Goal: Obtain resource: Download file/media

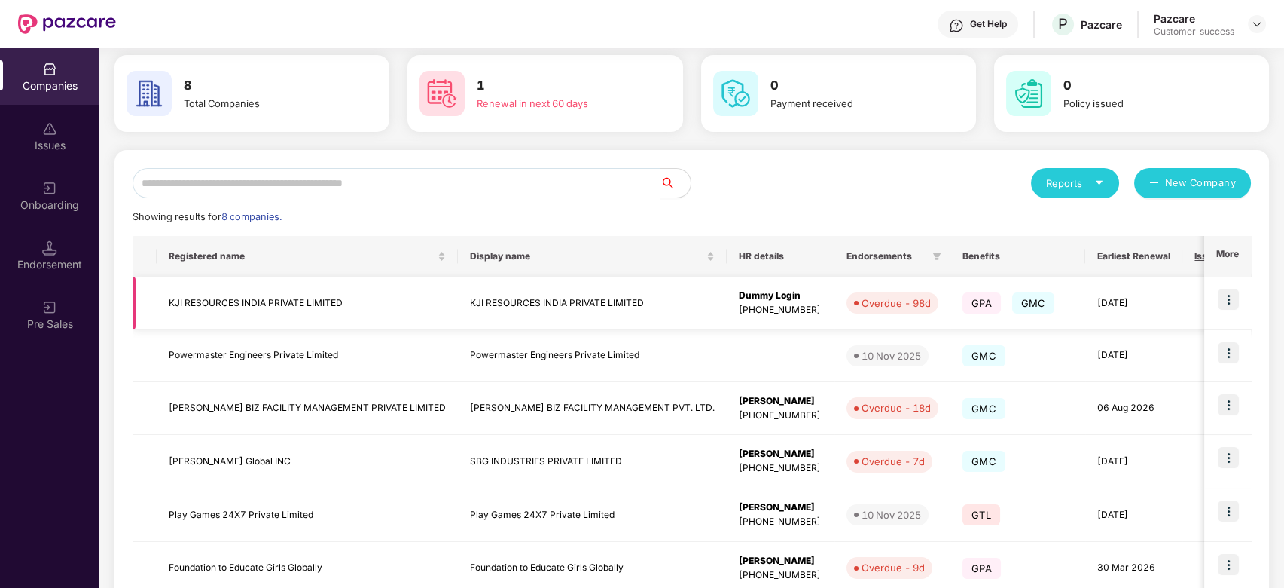
scroll to position [102, 0]
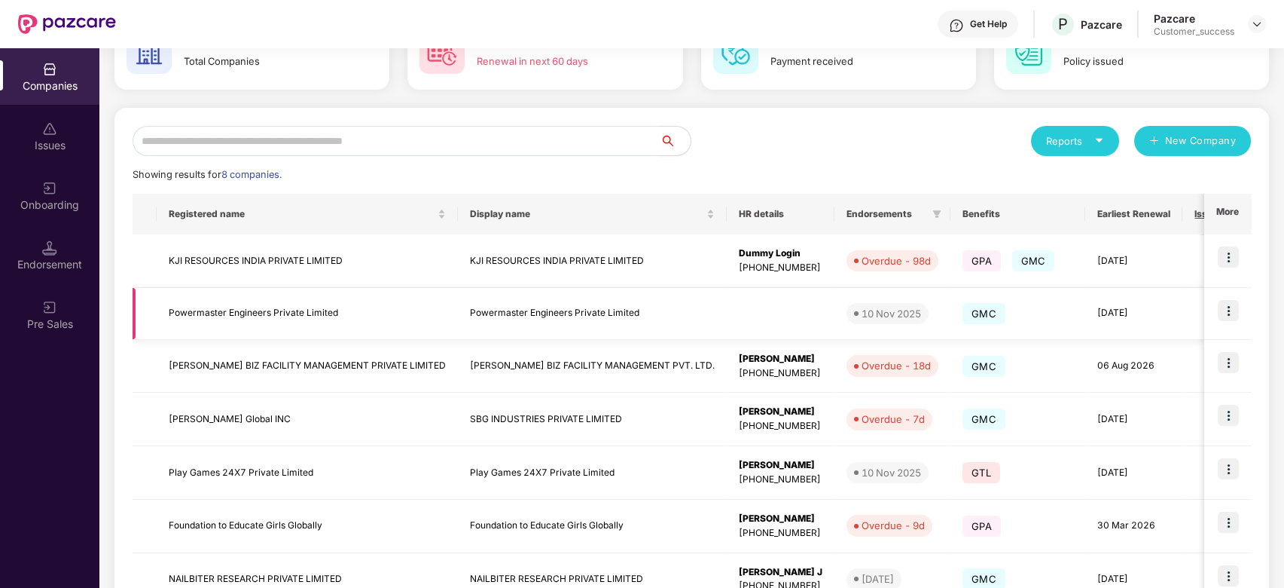
click at [314, 325] on td "Powermaster Engineers Private Limited" at bounding box center [307, 314] width 301 height 52
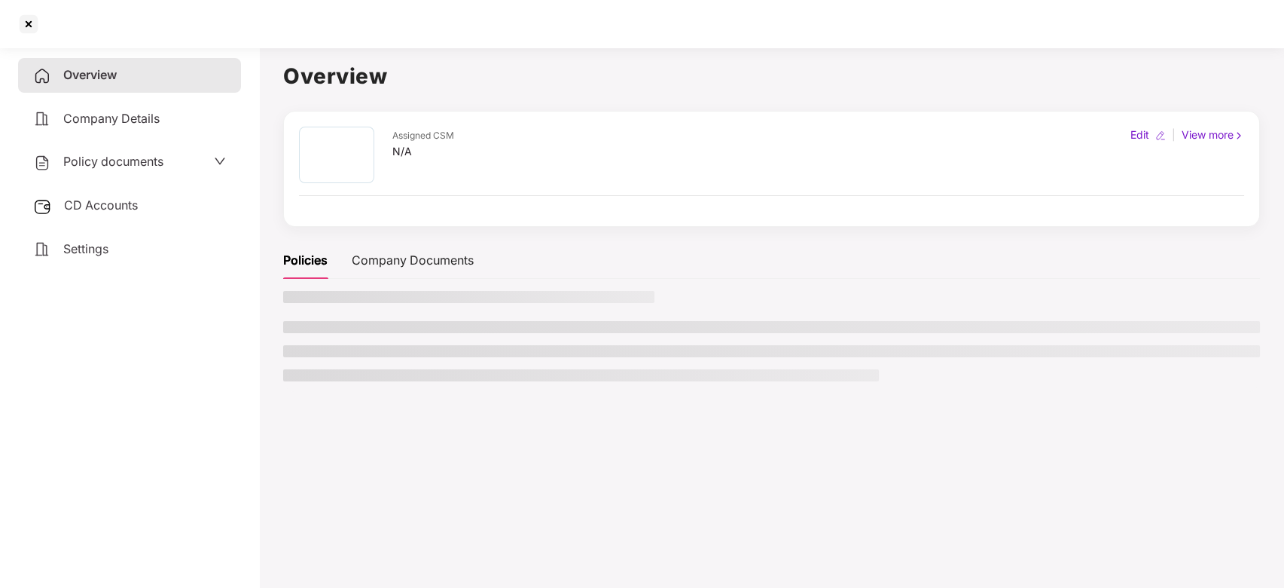
click at [105, 168] on div "Policy documents" at bounding box center [98, 162] width 130 height 20
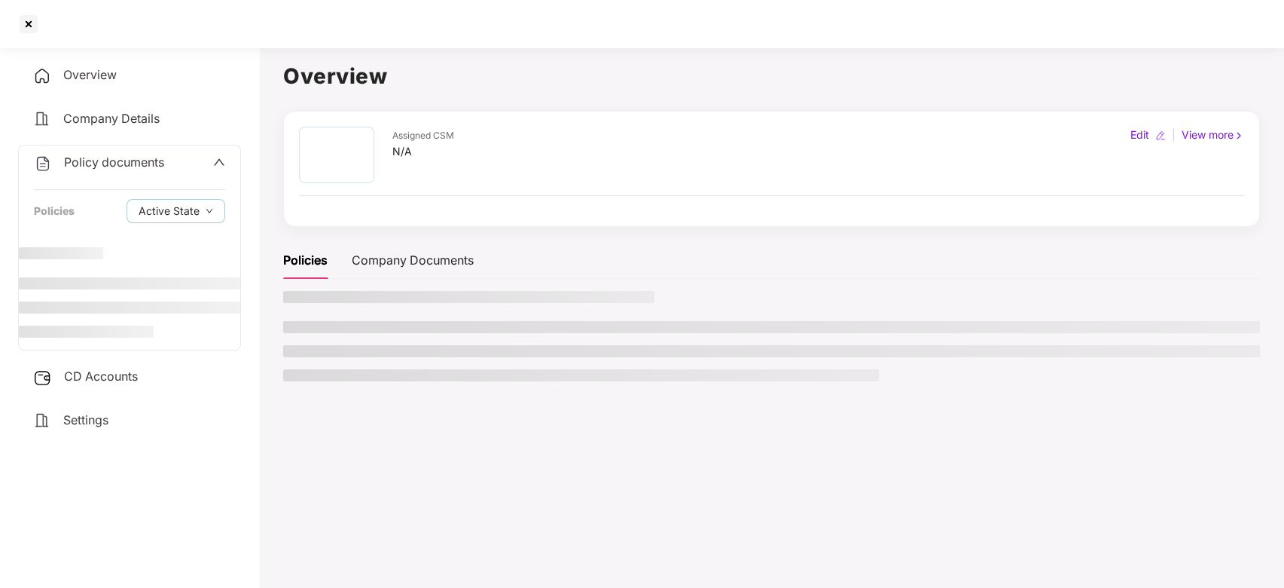
click at [411, 35] on div at bounding box center [642, 24] width 1284 height 48
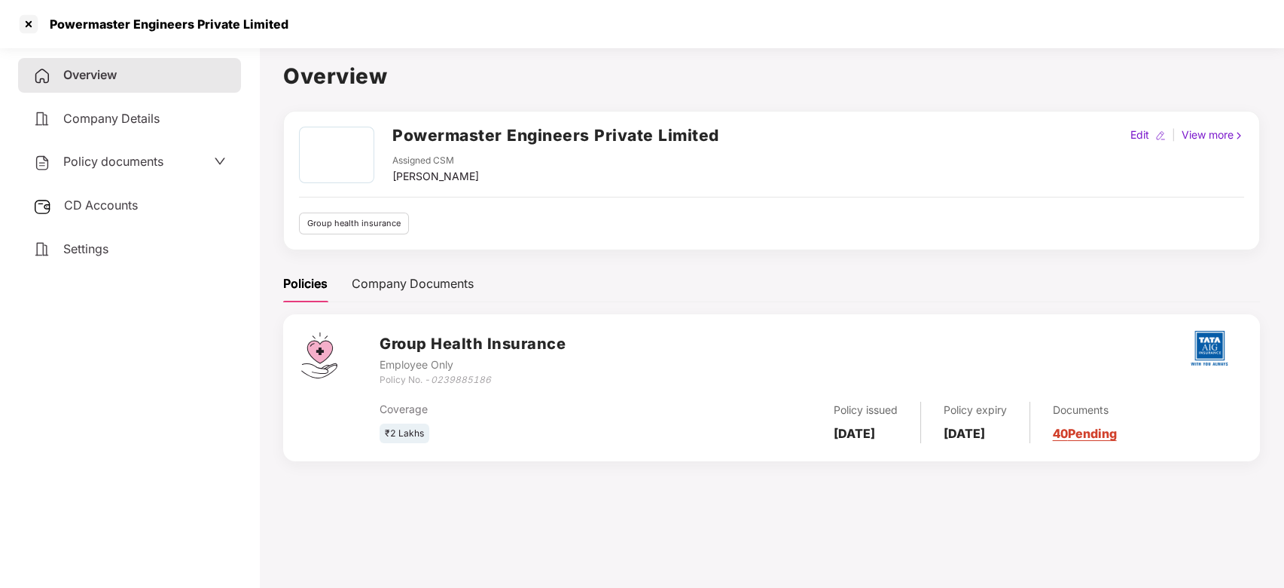
click at [151, 152] on div "Policy documents" at bounding box center [98, 162] width 130 height 20
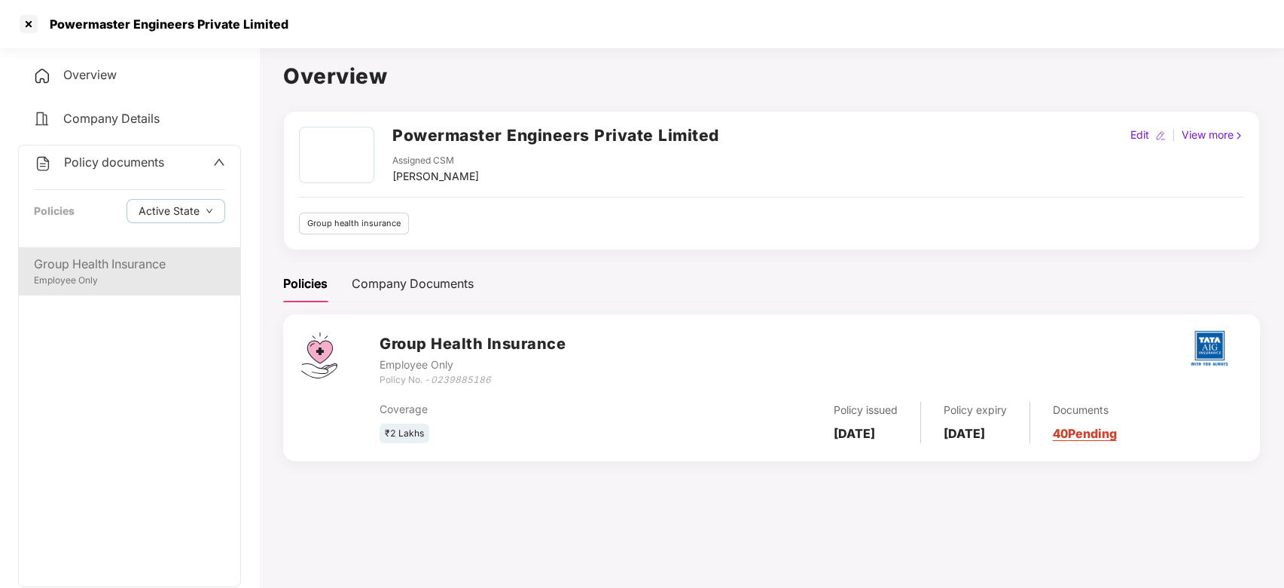
click at [136, 276] on div "Employee Only" at bounding box center [129, 280] width 191 height 14
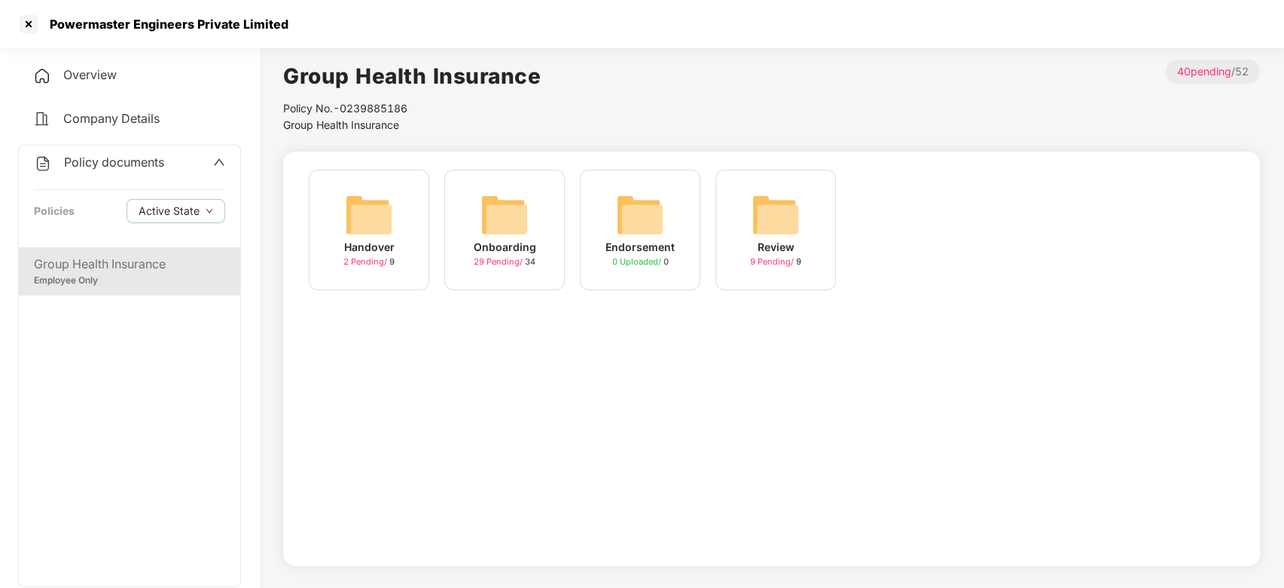
click at [378, 256] on span "2 Pending /" at bounding box center [367, 261] width 46 height 11
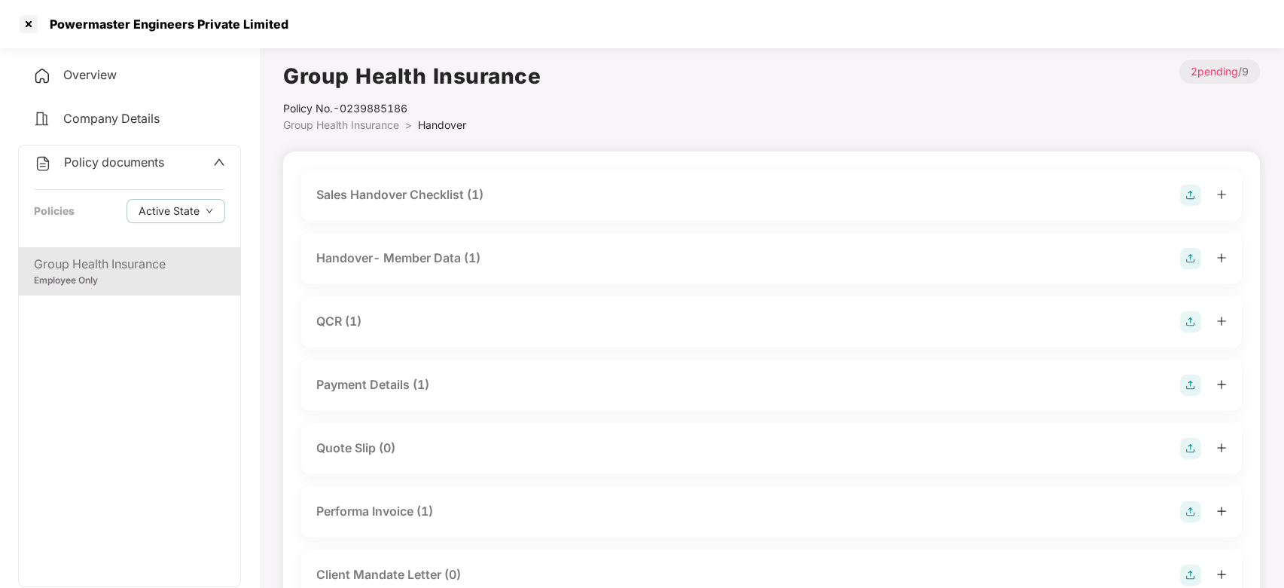
click at [169, 278] on div "Employee Only" at bounding box center [129, 280] width 191 height 14
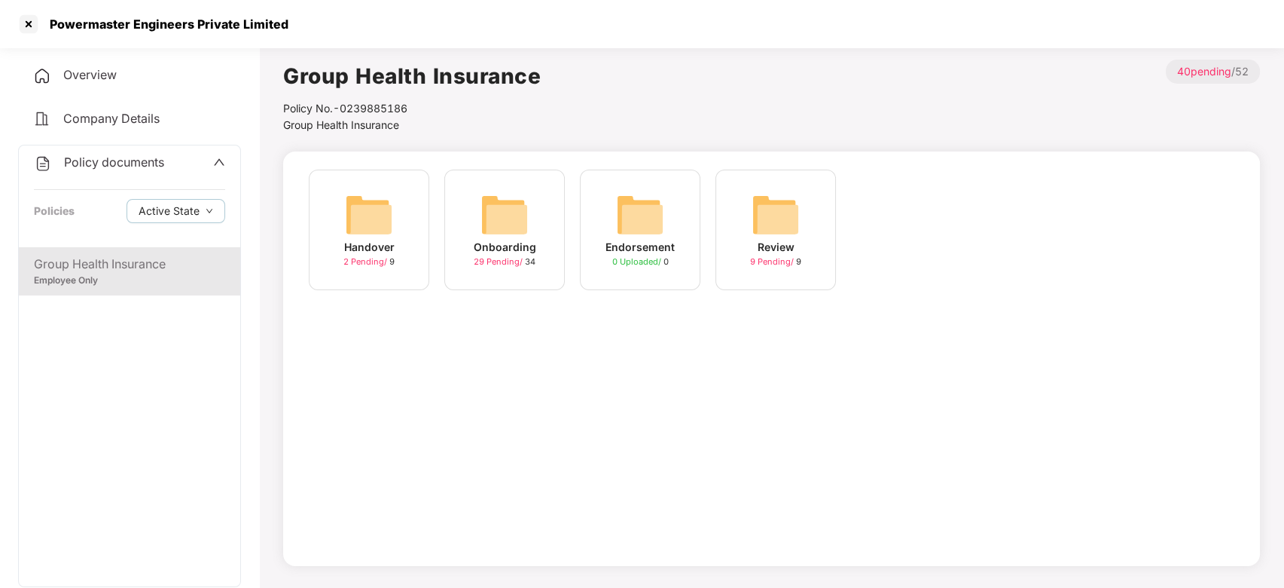
click at [502, 222] on img at bounding box center [505, 215] width 48 height 48
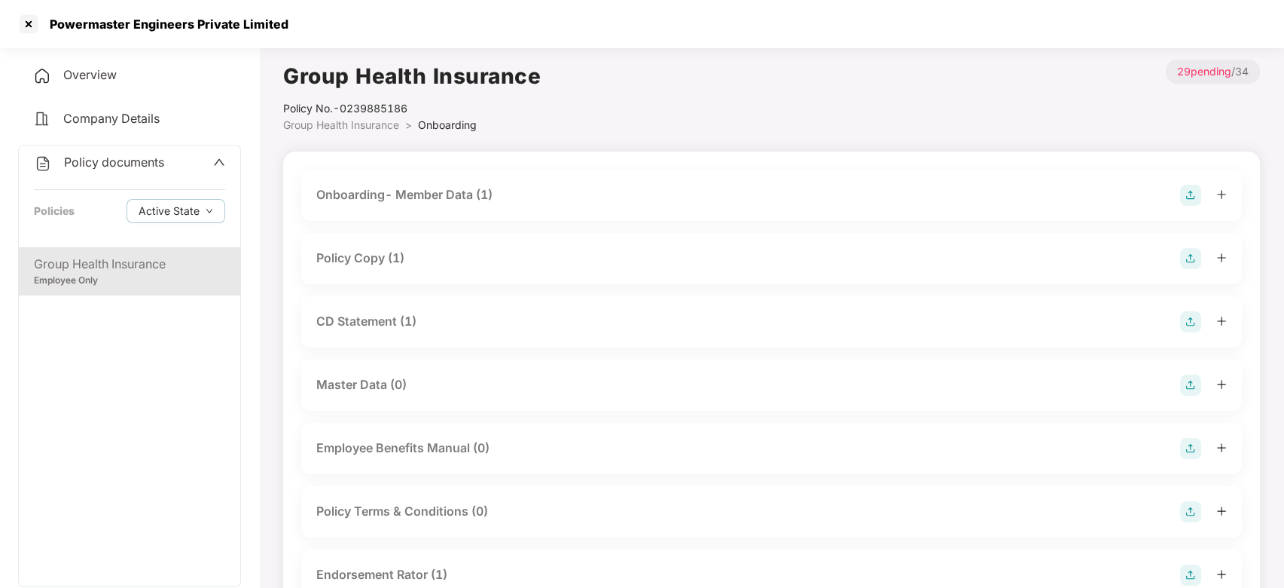
click at [363, 262] on div "Policy Copy (1)" at bounding box center [360, 258] width 88 height 19
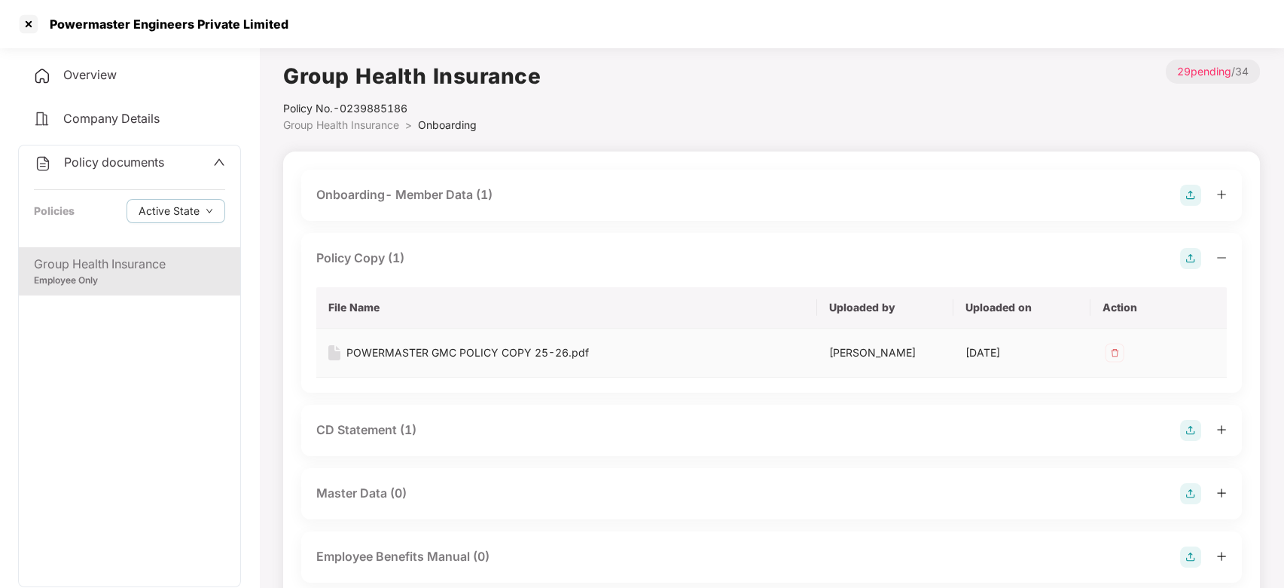
click at [401, 349] on div "POWERMASTER GMC POLICY COPY 25-26.pdf" at bounding box center [468, 352] width 243 height 17
click at [25, 26] on div at bounding box center [29, 24] width 24 height 24
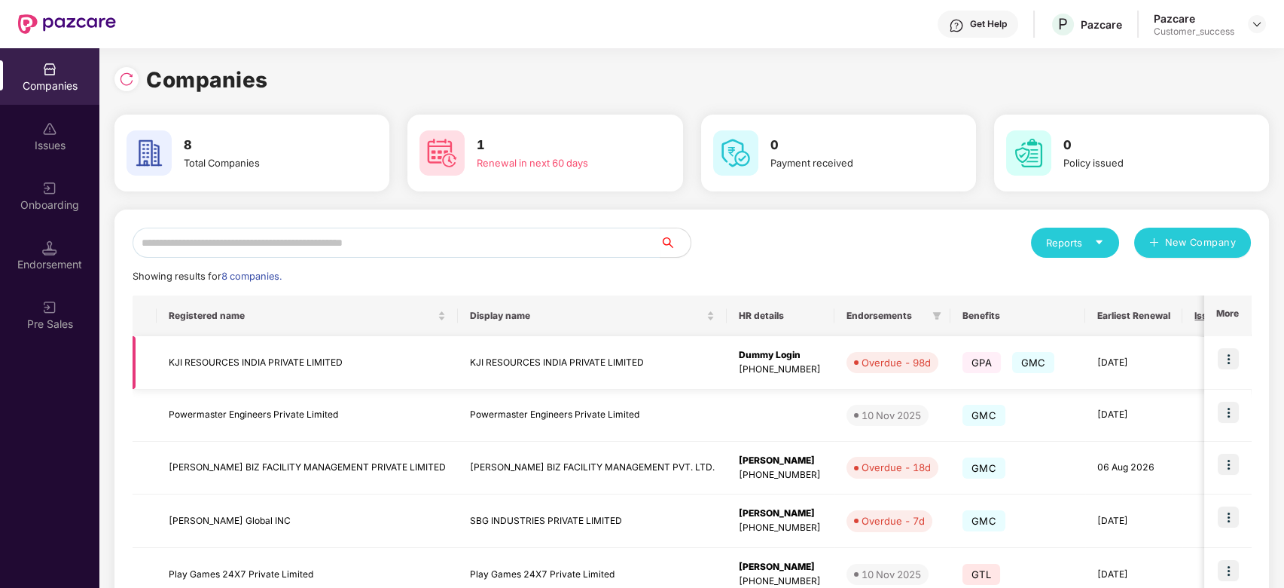
scroll to position [80, 0]
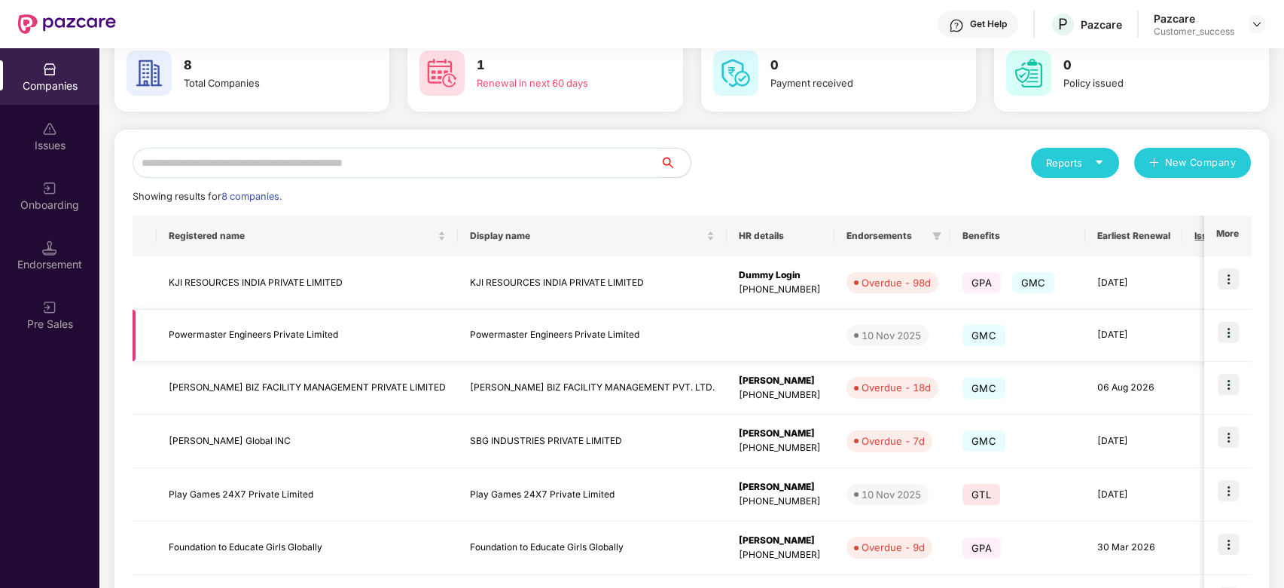
click at [1226, 325] on img at bounding box center [1228, 332] width 21 height 21
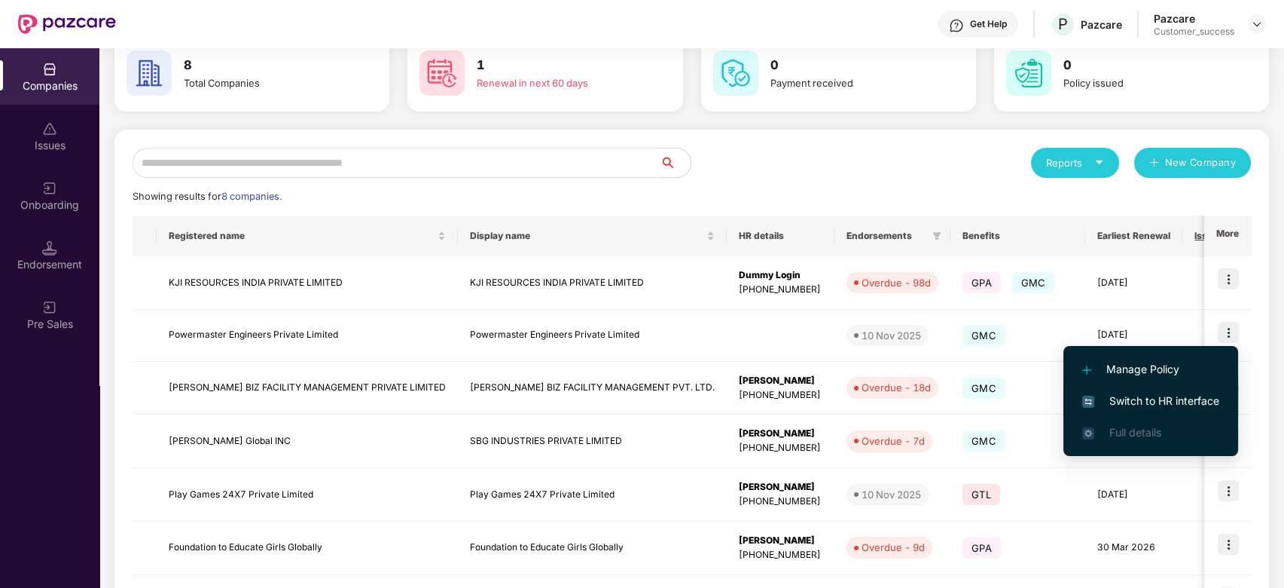
click at [1151, 396] on span "Switch to HR interface" at bounding box center [1151, 400] width 137 height 17
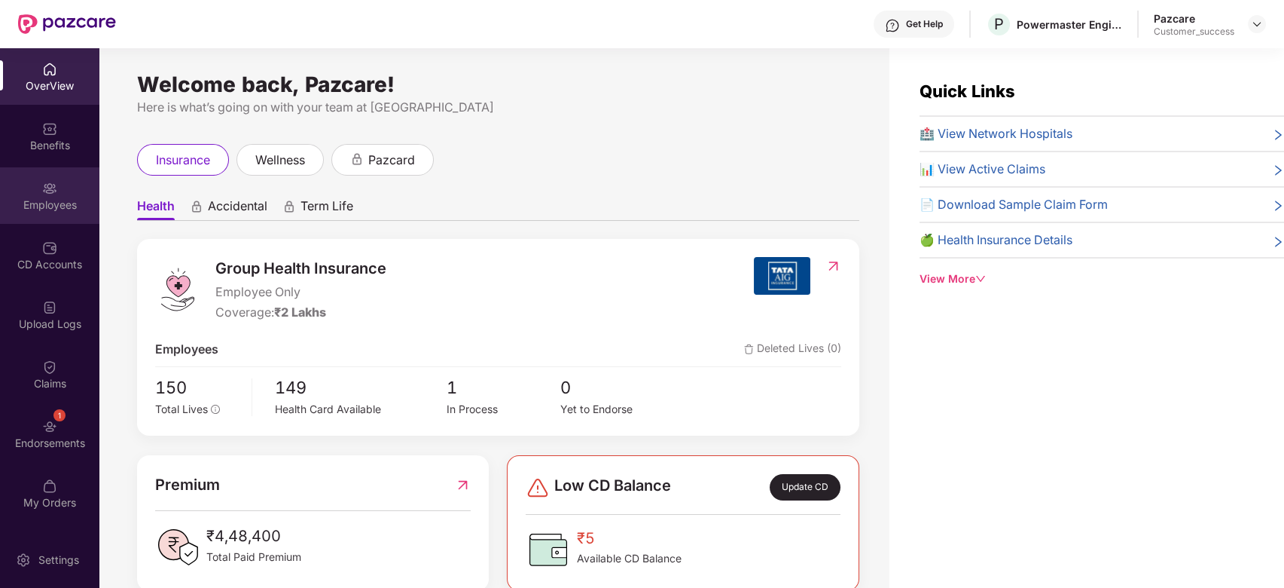
click at [17, 202] on div "Employees" at bounding box center [49, 204] width 99 height 15
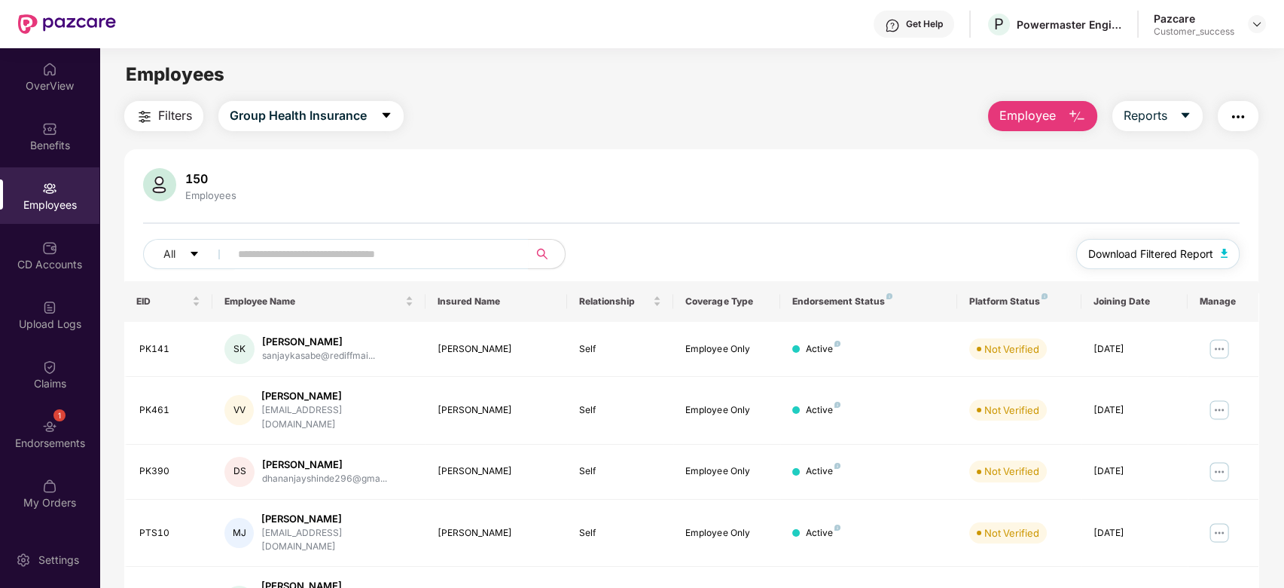
click at [1128, 251] on span "Download Filtered Report" at bounding box center [1151, 254] width 125 height 17
